Goal: Find specific page/section: Find specific page/section

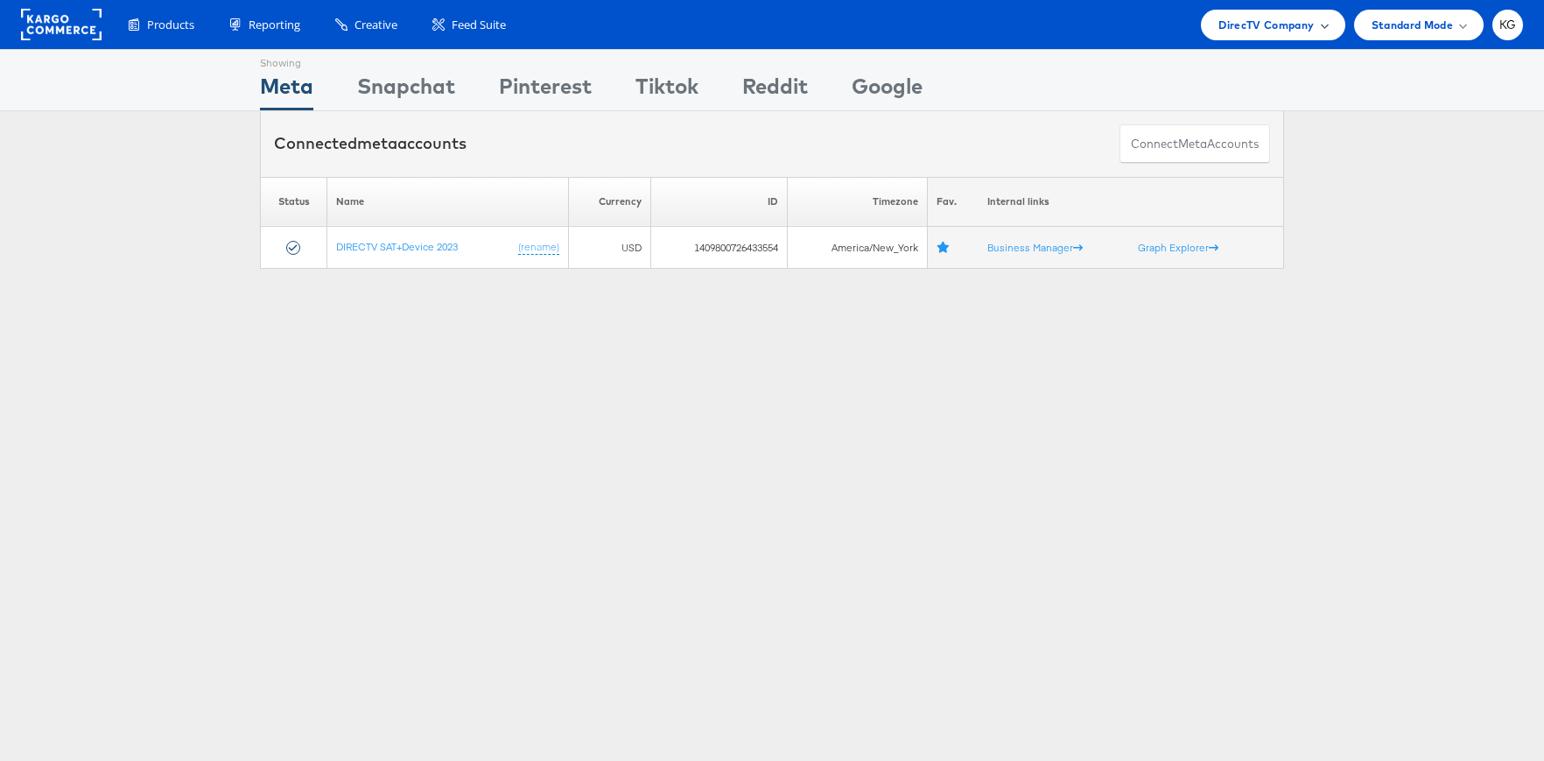
click at [1264, 17] on span "DirecTV Company" at bounding box center [1266, 25] width 95 height 18
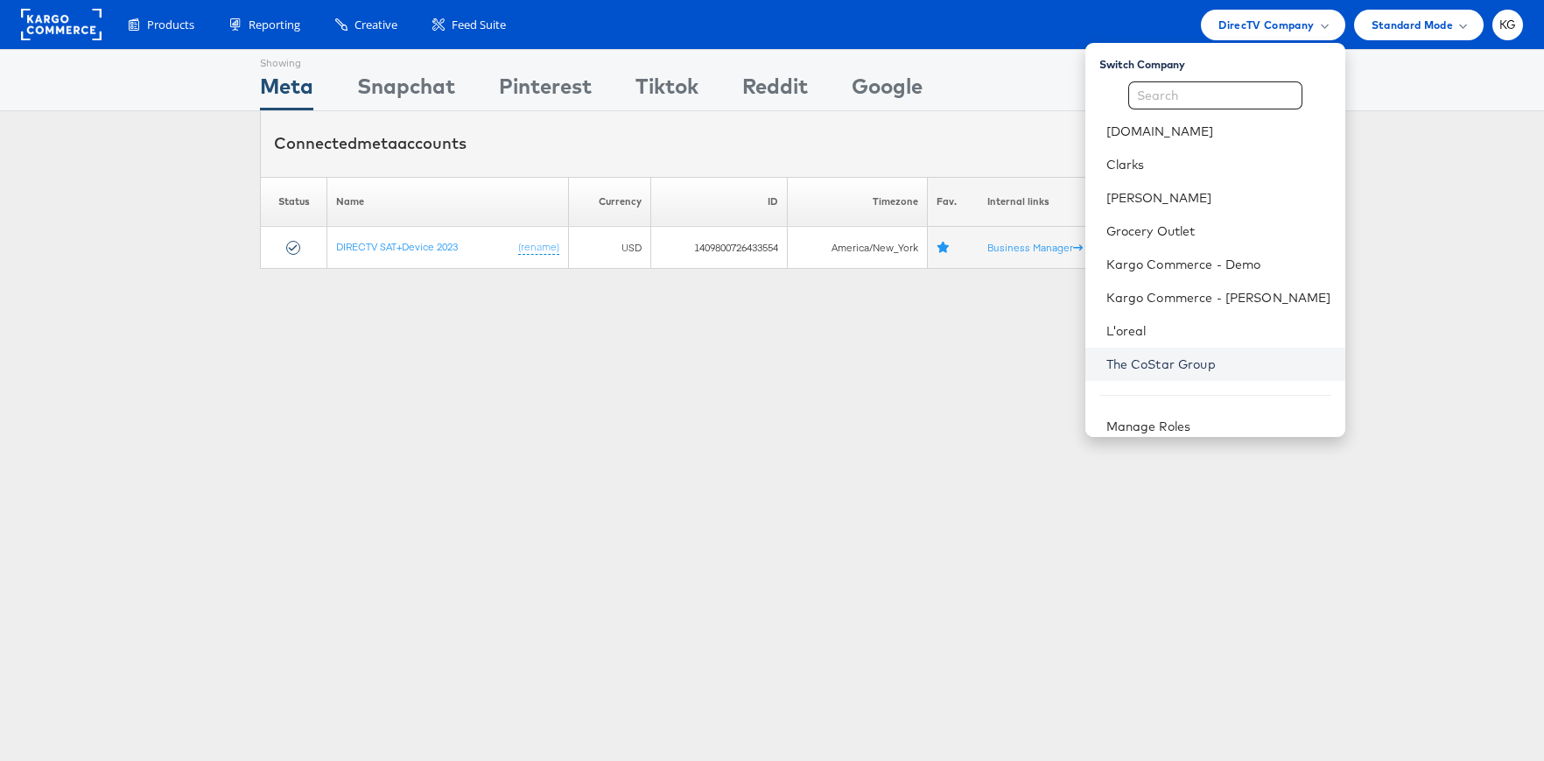
click at [1237, 369] on link "The CoStar Group" at bounding box center [1218, 364] width 225 height 18
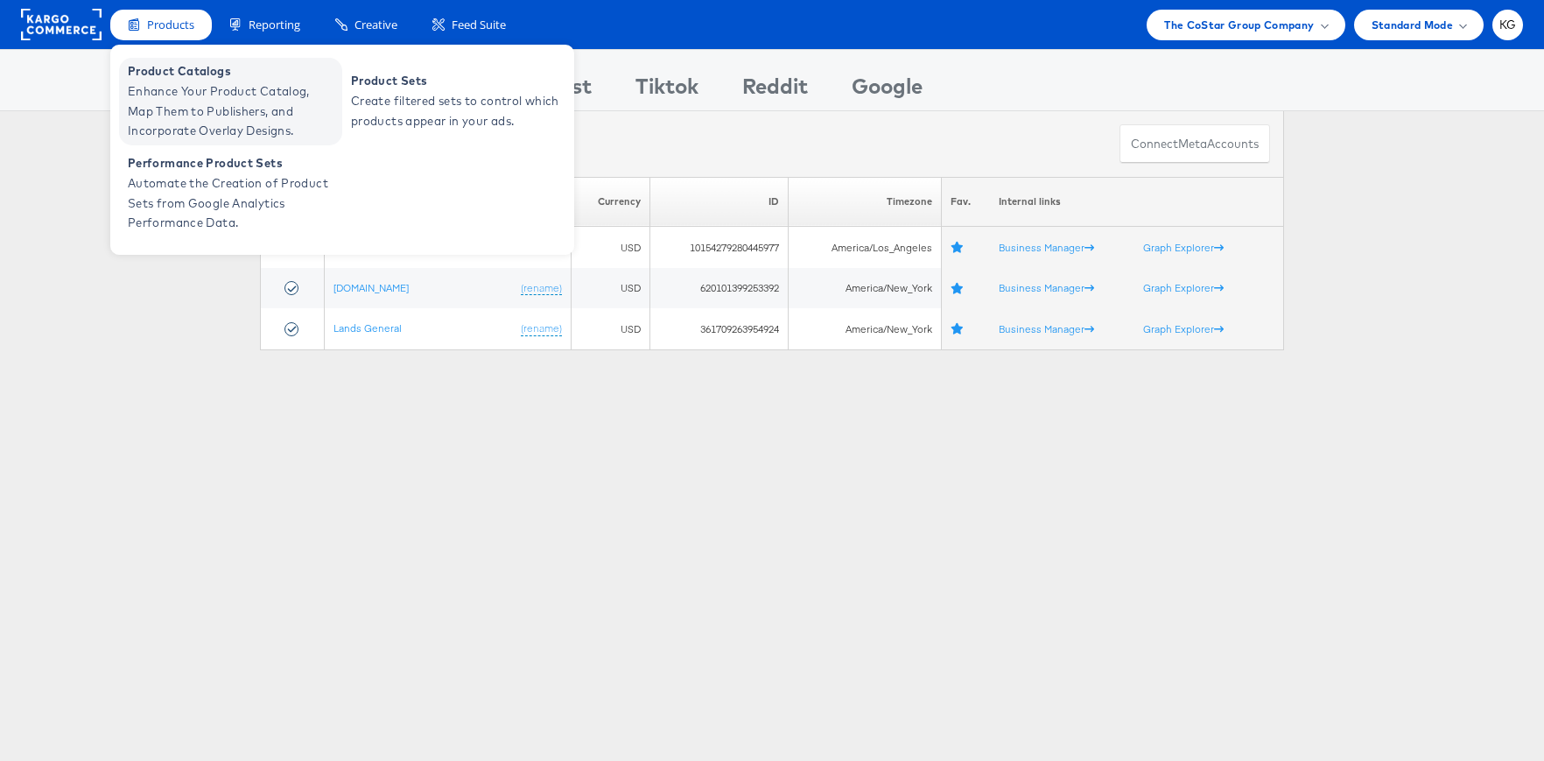
click at [180, 77] on span "Product Catalogs" at bounding box center [233, 71] width 210 height 20
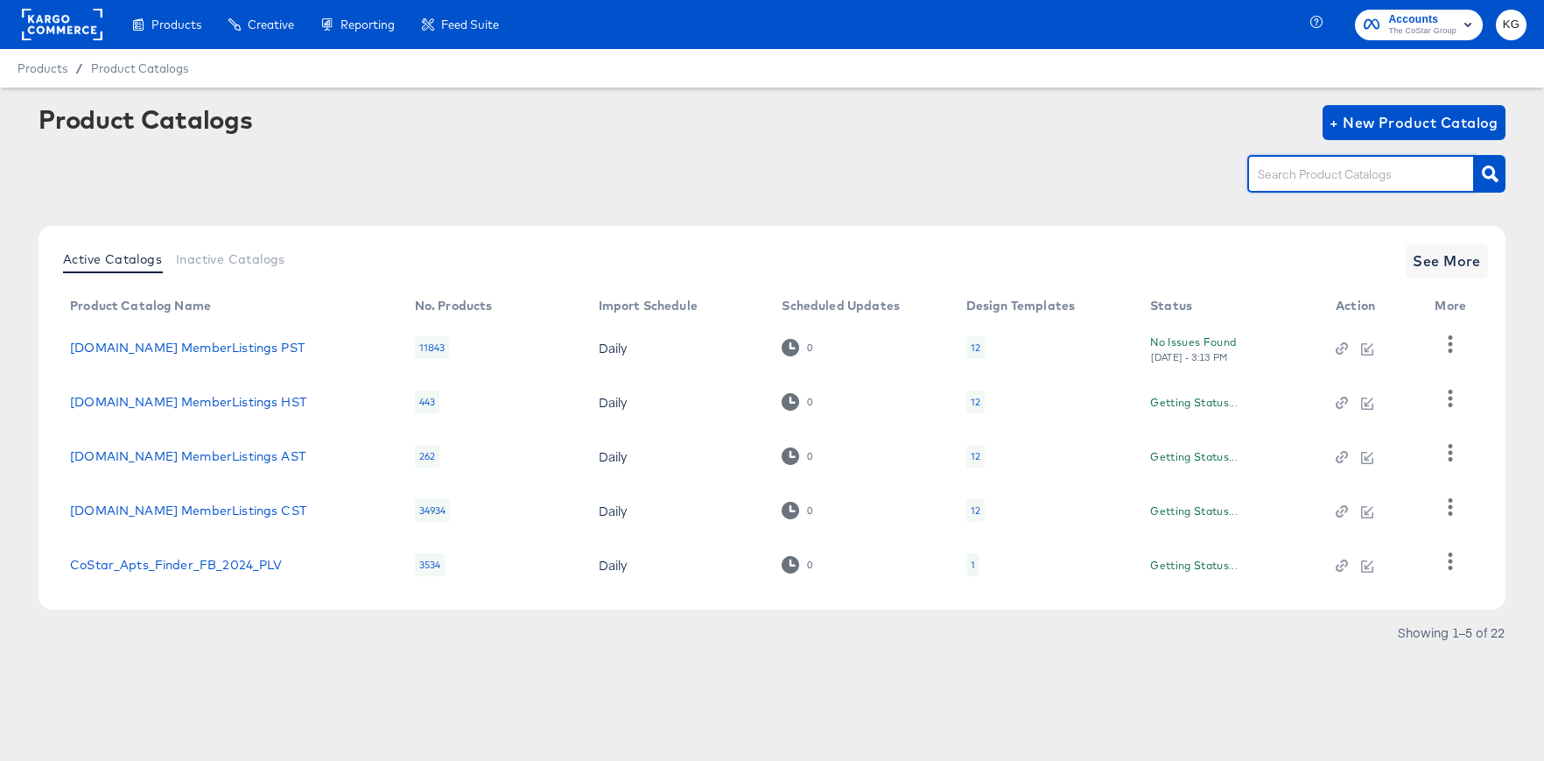
click at [1359, 179] on input "text" at bounding box center [1347, 175] width 186 height 20
type input "snap"
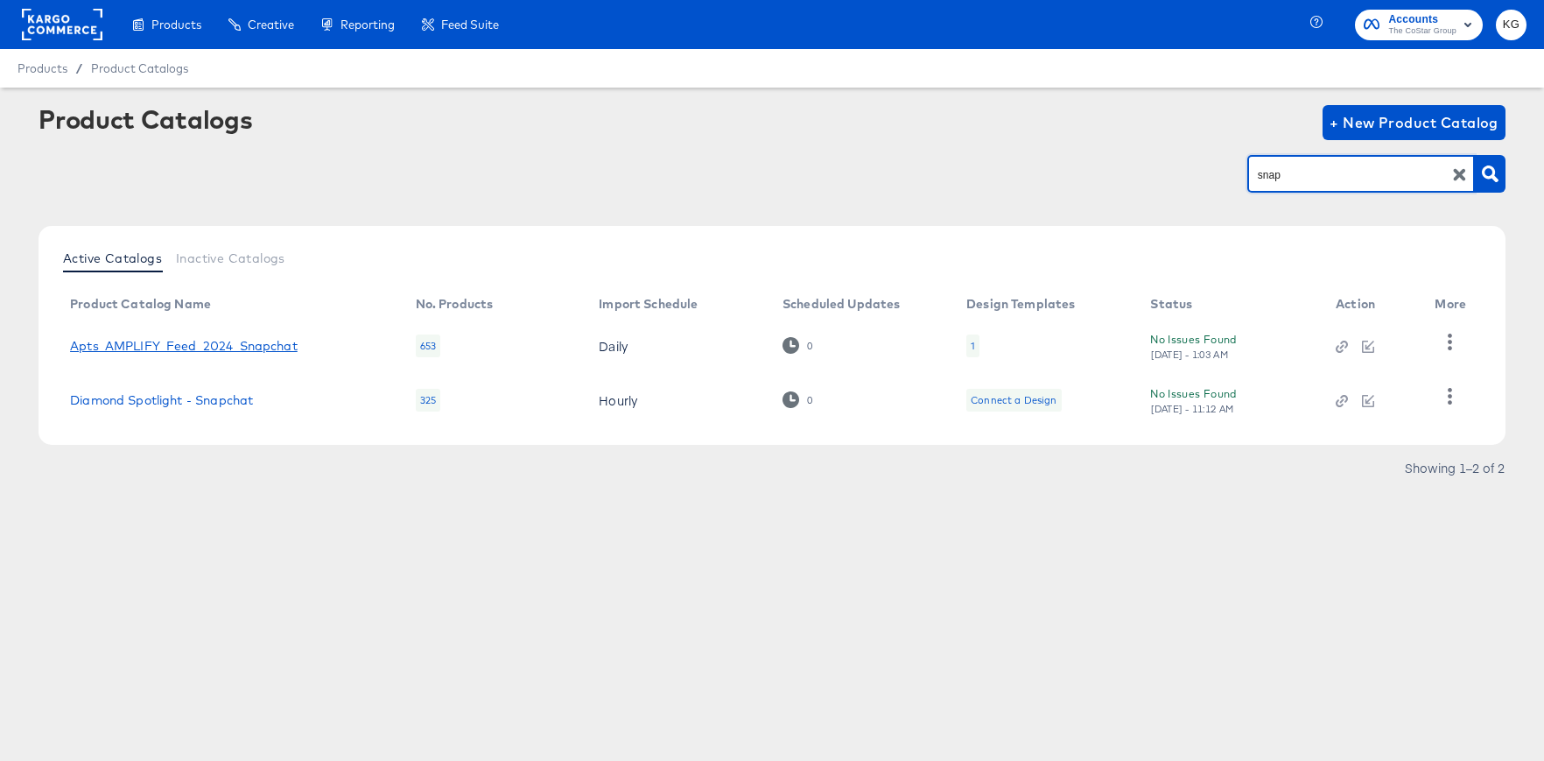
click at [123, 343] on link "Apts_AMPLIFY_Feed_2024_Snapchat" at bounding box center [184, 346] width 228 height 14
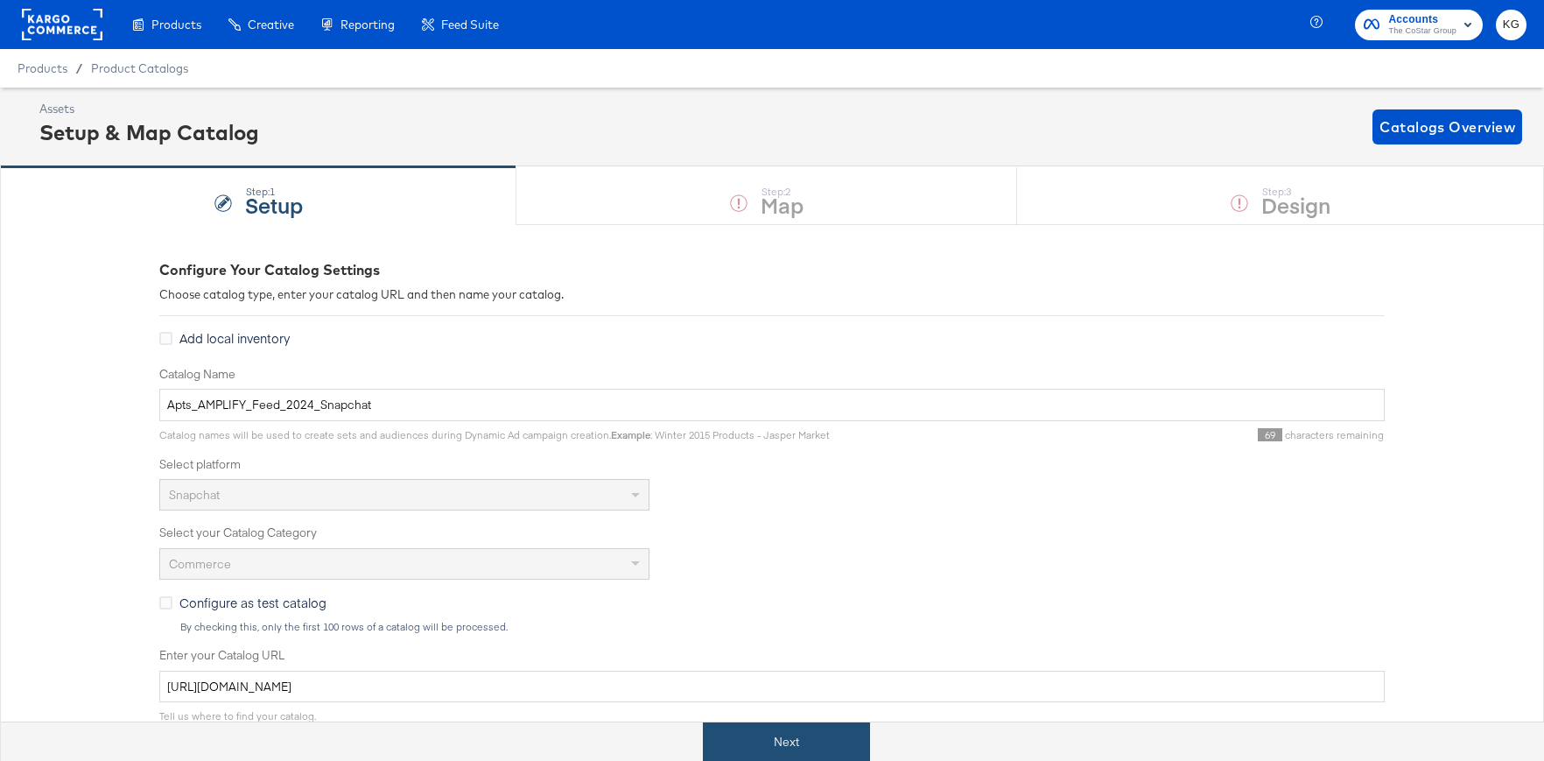
click at [801, 740] on button "Next" at bounding box center [786, 741] width 167 height 39
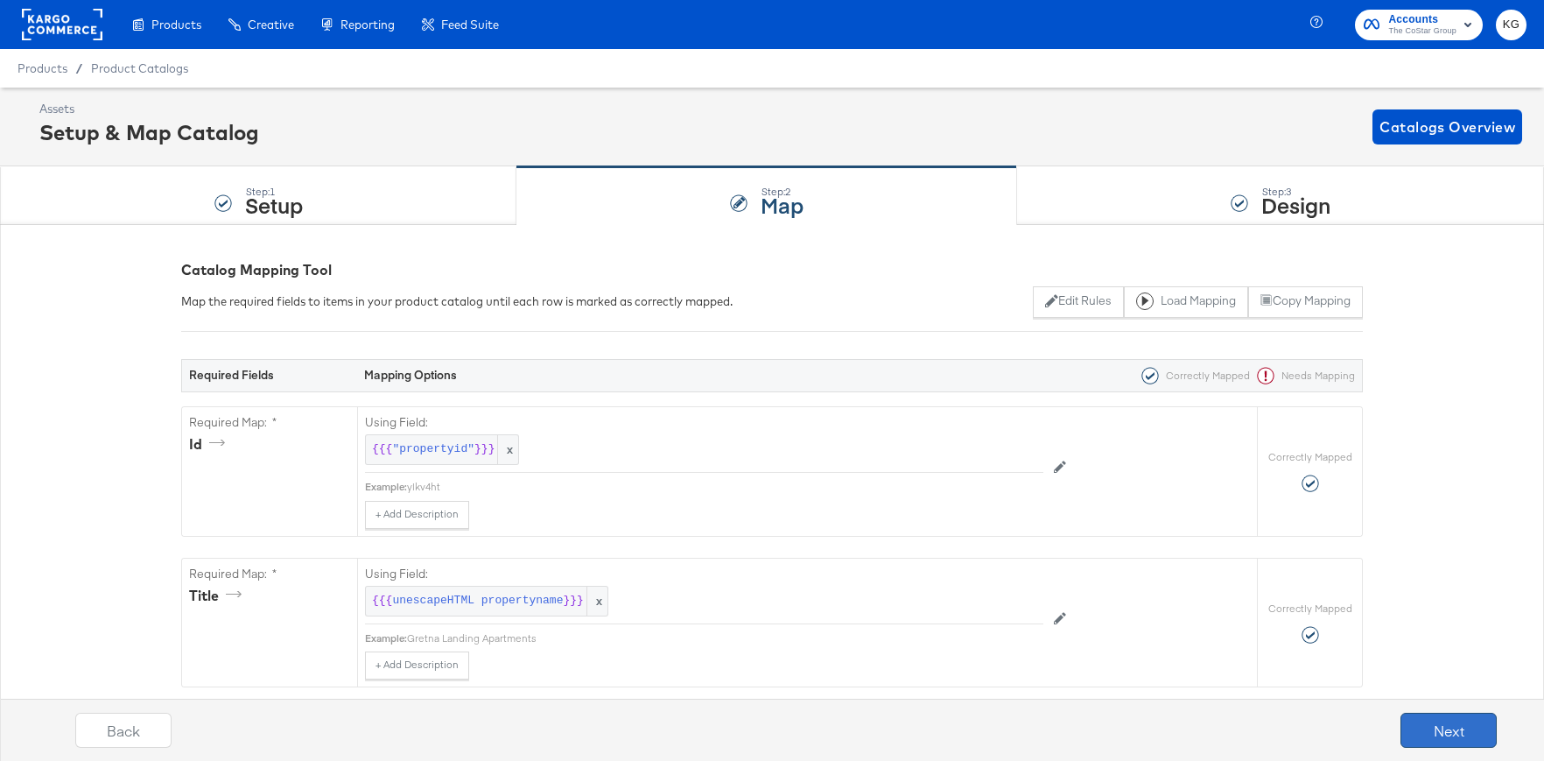
click at [1425, 724] on button "Next" at bounding box center [1449, 730] width 96 height 35
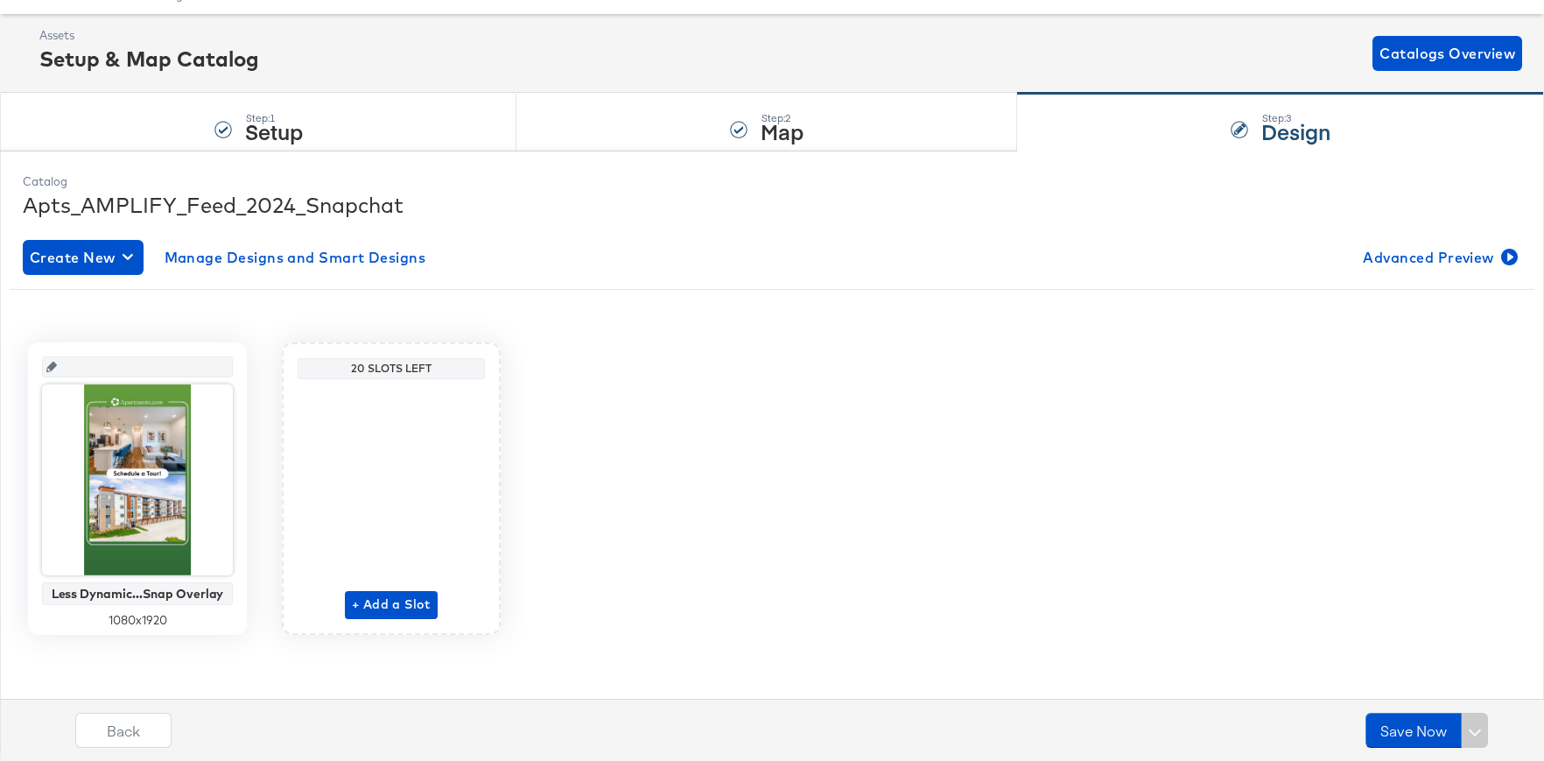
scroll to position [74, 0]
